Goal: Transaction & Acquisition: Obtain resource

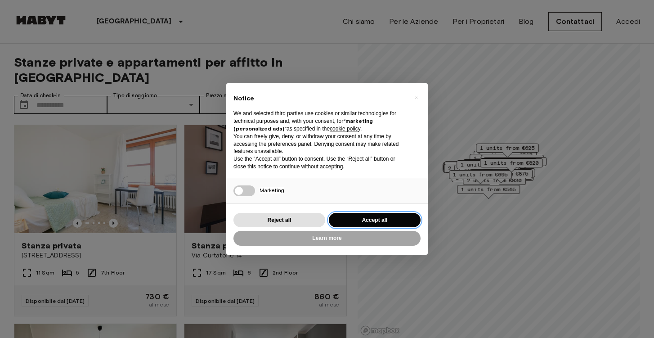
click at [368, 218] on button "Accept all" at bounding box center [375, 220] width 92 height 15
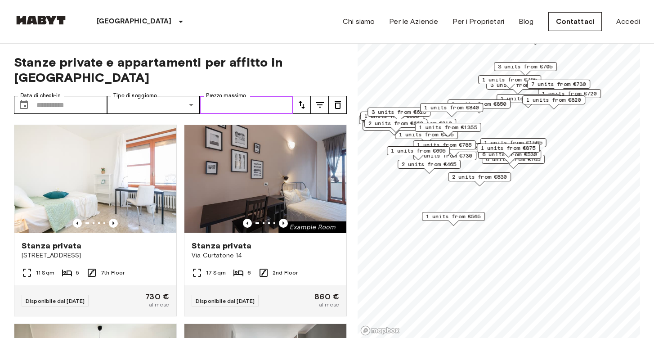
click at [275, 96] on input "Prezzo massimo" at bounding box center [246, 105] width 93 height 18
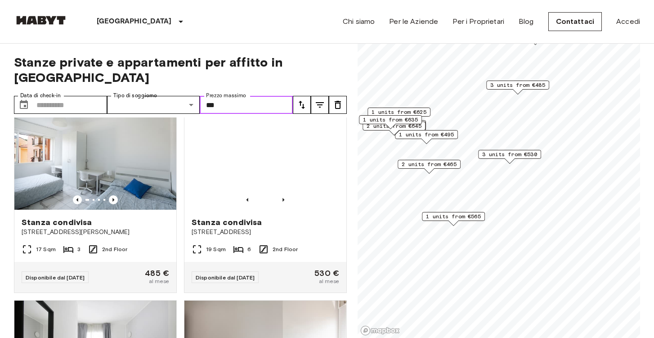
scroll to position [223, 0]
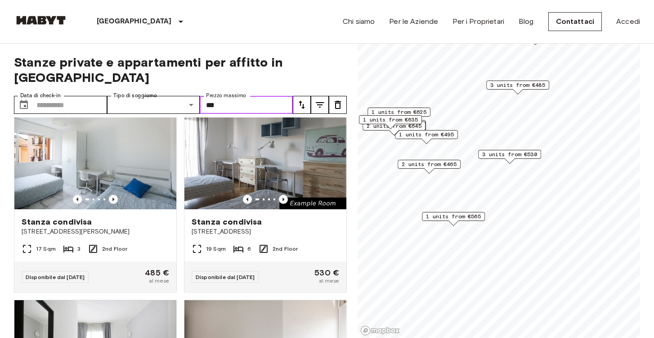
type input "***"
click at [326, 96] on button "tune" at bounding box center [320, 105] width 18 height 18
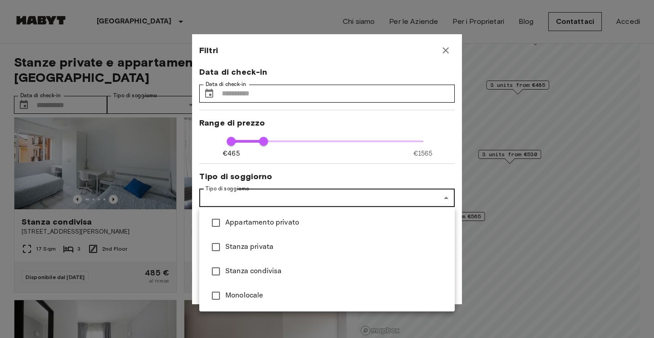
click at [236, 246] on span "Stanza privata" at bounding box center [336, 246] width 222 height 11
type input "***"
type input "**********"
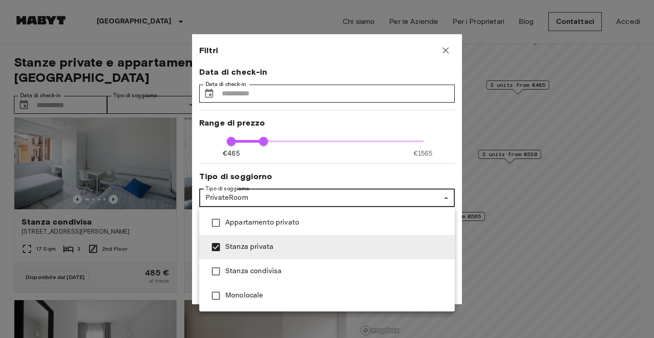
click at [356, 174] on div at bounding box center [327, 169] width 654 height 338
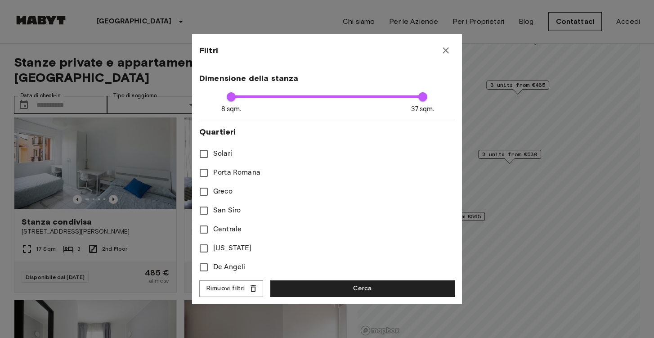
scroll to position [197, 0]
click at [217, 205] on span "San Siro" at bounding box center [226, 209] width 27 height 11
type input "***"
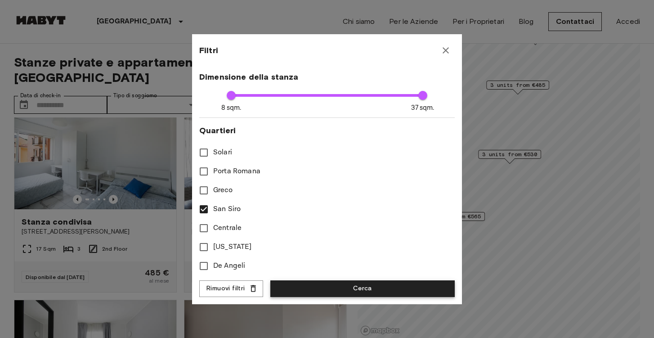
click at [316, 290] on button "Cerca" at bounding box center [362, 288] width 184 height 17
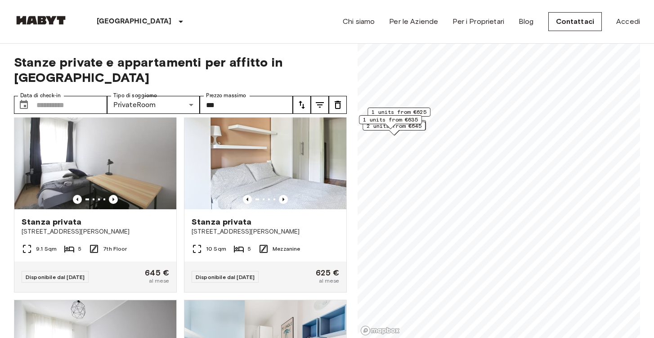
type input "**********"
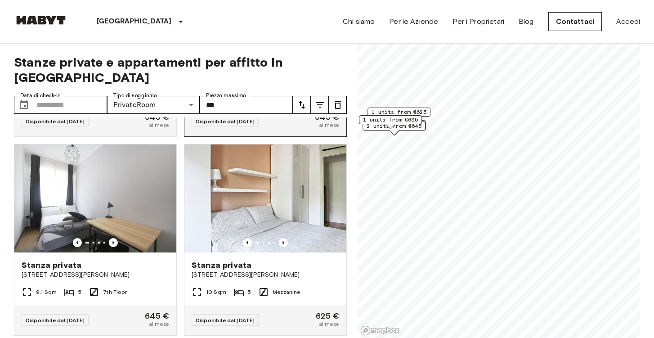
scroll to position [183, 0]
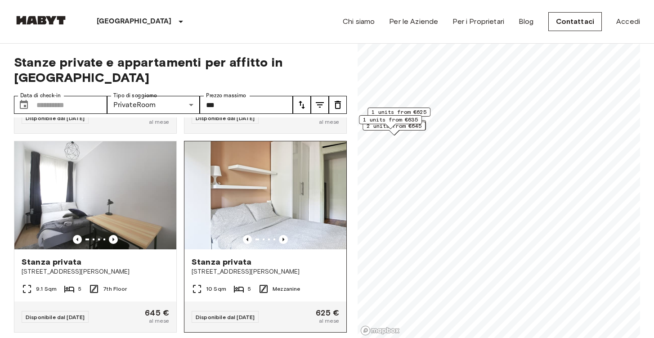
click at [257, 214] on img at bounding box center [265, 195] width 162 height 108
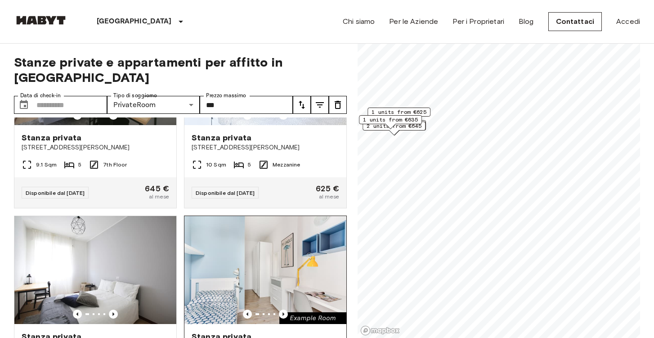
scroll to position [307, 0]
click at [321, 99] on icon "tune" at bounding box center [319, 104] width 11 height 11
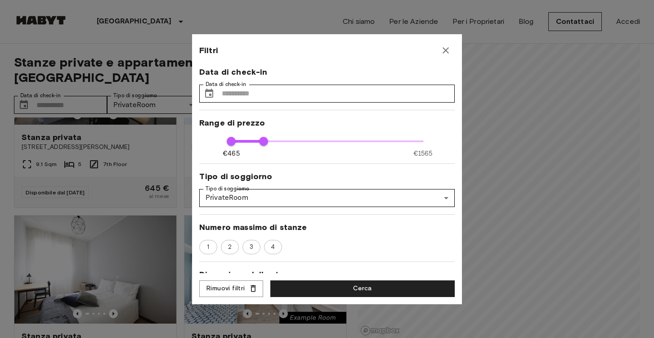
scroll to position [0, 0]
click at [446, 48] on icon "button" at bounding box center [445, 50] width 11 height 11
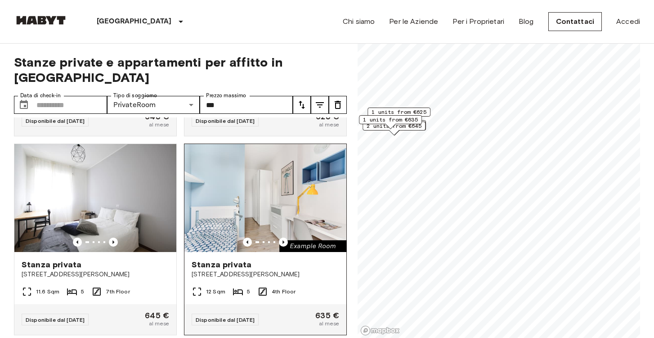
scroll to position [378, 0]
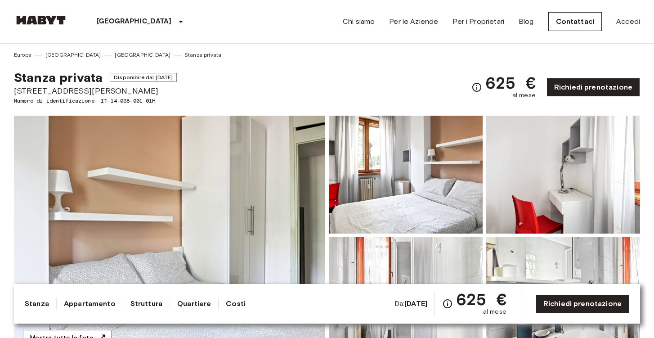
click at [171, 206] on img at bounding box center [169, 235] width 311 height 239
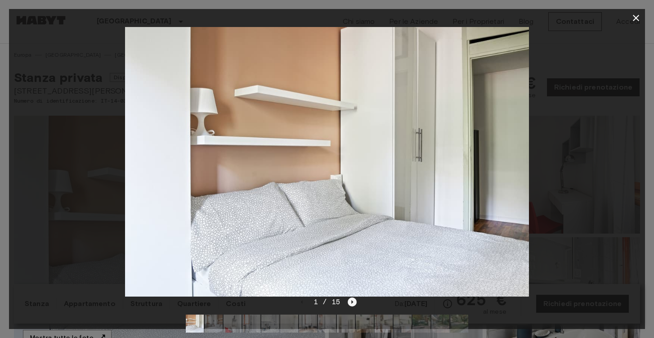
click at [352, 302] on icon "Next image" at bounding box center [353, 302] width 2 height 4
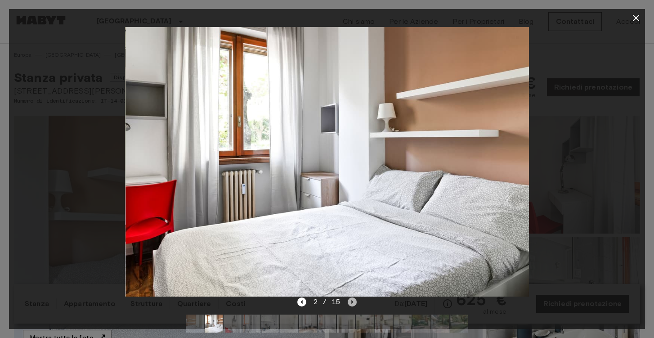
click at [352, 302] on icon "Next image" at bounding box center [353, 302] width 2 height 4
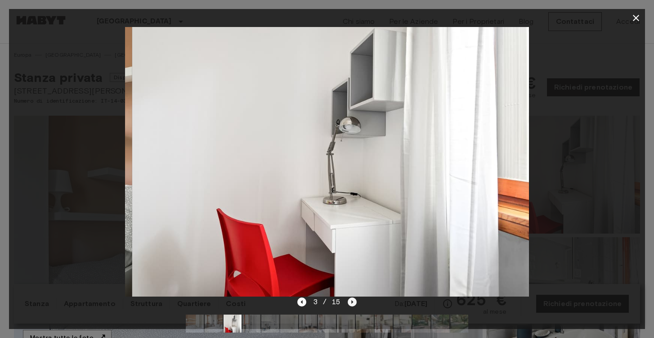
click at [352, 302] on icon "Next image" at bounding box center [353, 302] width 2 height 4
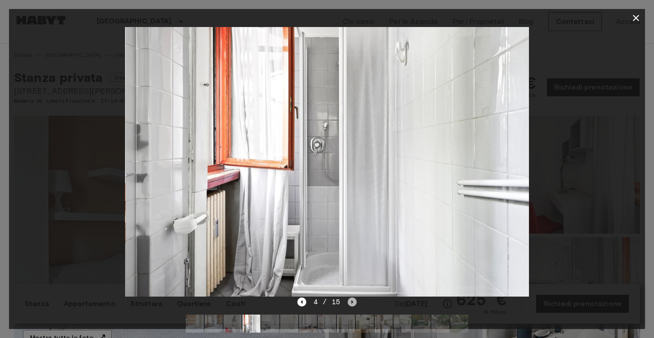
click at [352, 302] on icon "Next image" at bounding box center [353, 302] width 2 height 4
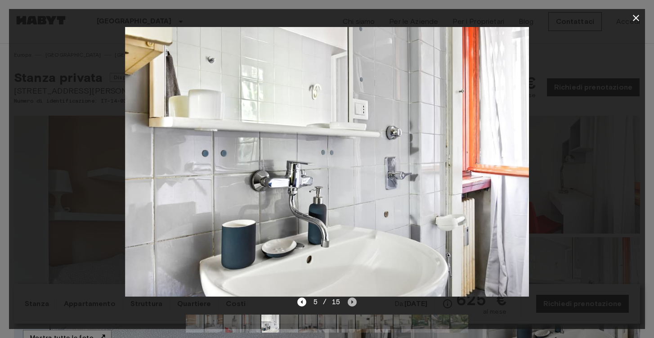
click at [352, 302] on icon "Next image" at bounding box center [353, 302] width 2 height 4
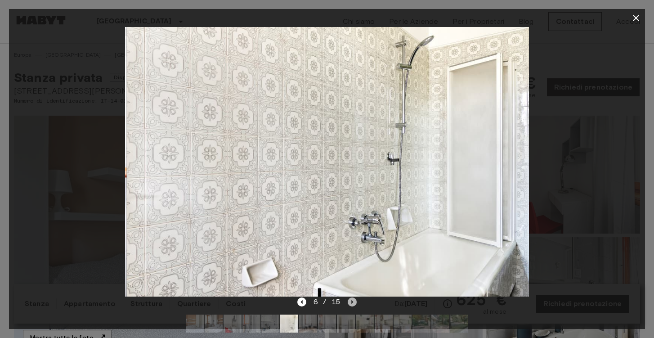
click at [352, 303] on icon "Next image" at bounding box center [353, 302] width 2 height 4
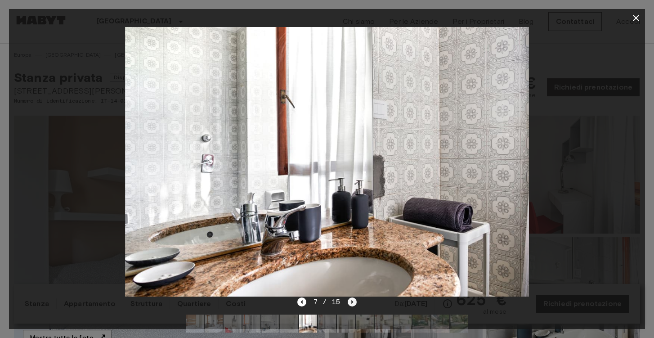
click at [352, 303] on icon "Next image" at bounding box center [353, 302] width 2 height 4
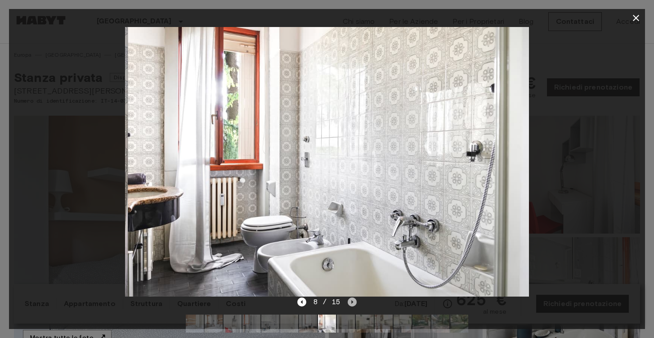
click at [352, 303] on icon "Next image" at bounding box center [353, 302] width 2 height 4
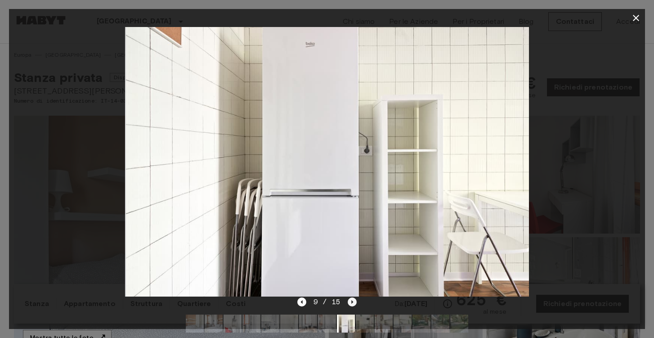
click at [352, 304] on icon "Next image" at bounding box center [352, 301] width 9 height 9
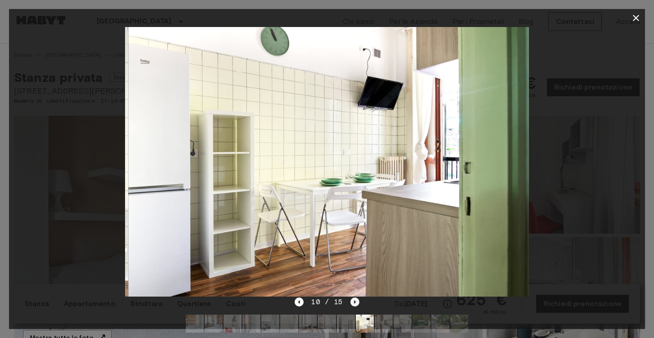
click at [352, 304] on icon "Next image" at bounding box center [354, 301] width 9 height 9
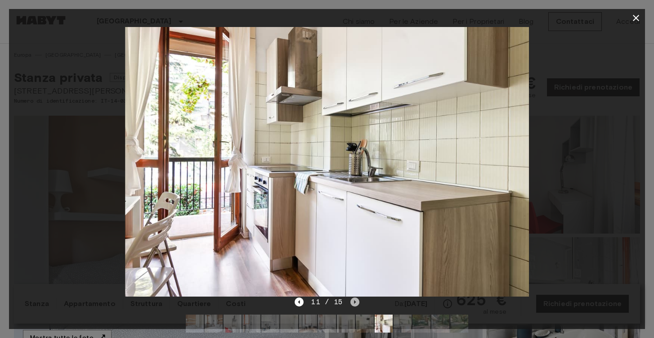
click at [352, 304] on icon "Next image" at bounding box center [354, 301] width 9 height 9
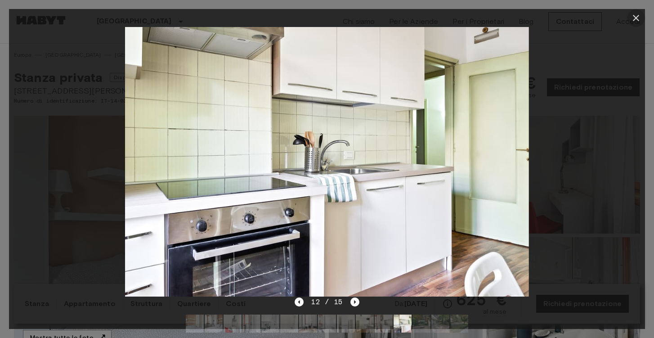
click at [634, 18] on icon "button" at bounding box center [635, 18] width 11 height 11
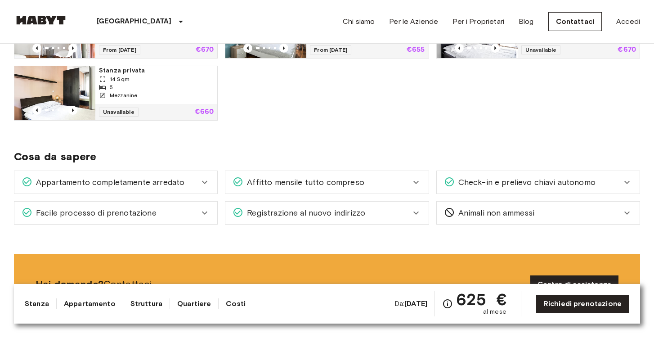
scroll to position [642, 0]
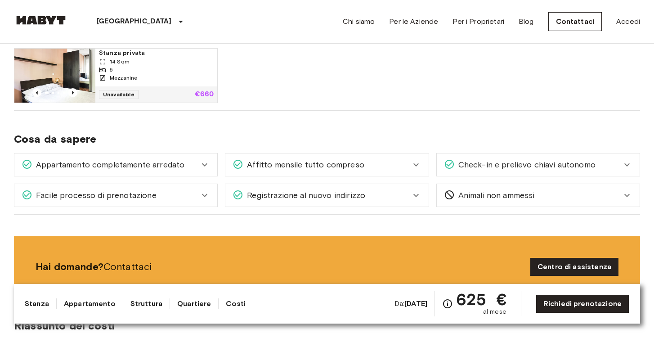
click at [205, 162] on icon at bounding box center [204, 164] width 11 height 11
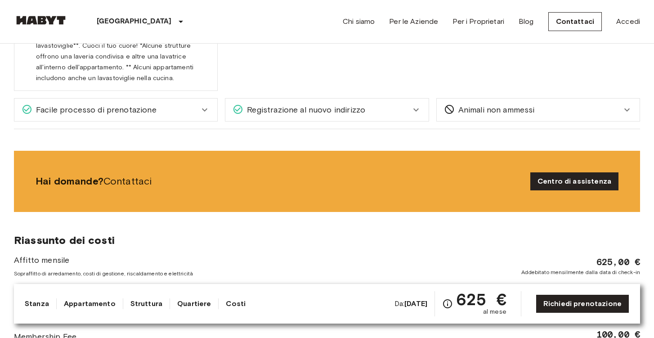
scroll to position [866, 0]
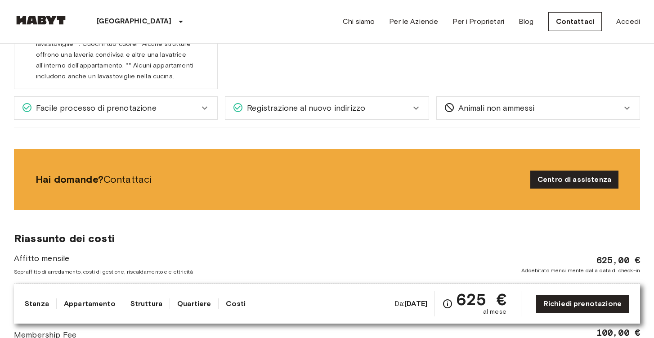
click at [512, 101] on div "Animali non ammessi" at bounding box center [538, 108] width 203 height 22
